Goal: Information Seeking & Learning: Learn about a topic

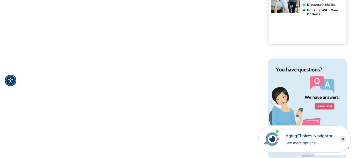
scroll to position [211, 0]
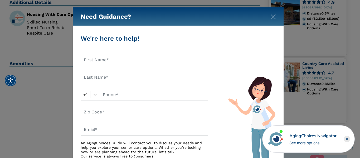
click at [275, 18] on img "Close" at bounding box center [272, 16] width 5 height 5
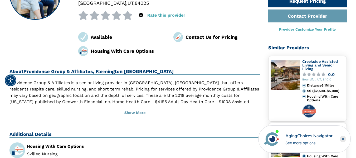
scroll to position [0, 0]
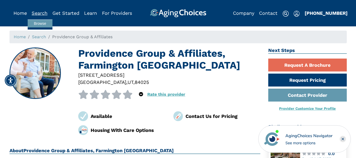
click at [36, 13] on link "Search" at bounding box center [40, 13] width 16 height 6
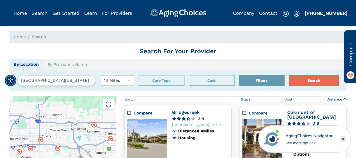
click at [47, 81] on input "[GEOGRAPHIC_DATA][US_STATE]" at bounding box center [56, 80] width 78 height 11
type input "[GEOGRAPHIC_DATA], [GEOGRAPHIC_DATA], [GEOGRAPHIC_DATA]"
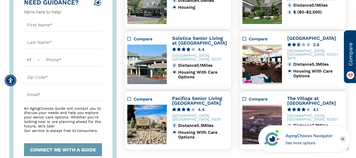
scroll to position [43, 0]
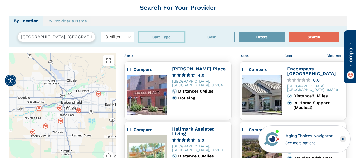
click at [172, 39] on button "Care Type" at bounding box center [161, 37] width 46 height 11
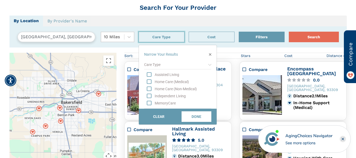
scroll to position [70, 0]
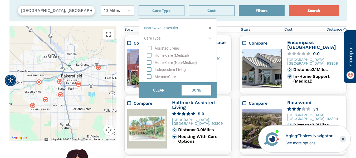
click at [150, 48] on icon "Assisted Living" at bounding box center [149, 48] width 5 height 5
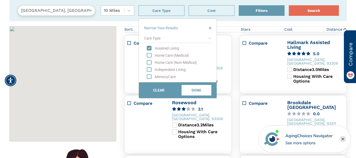
scroll to position [96, 0]
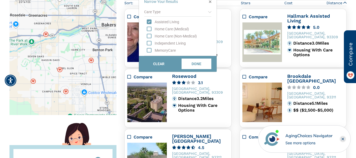
click at [150, 54] on div "Assisted Living Home Care (Medical) Home Care (Non-Medical) Independent Living …" at bounding box center [177, 36] width 67 height 39
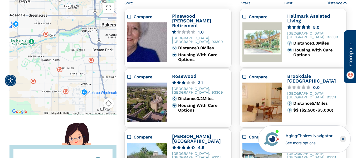
click at [230, 83] on div "Compare Rosewood 3.1 [GEOGRAPHIC_DATA] Distance 3.2 Miles Housing With Care Opt…" at bounding box center [177, 98] width 107 height 59
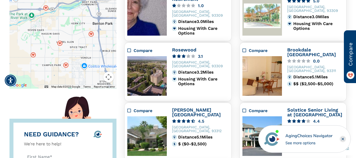
scroll to position [280, 0]
